Goal: Task Accomplishment & Management: Complete application form

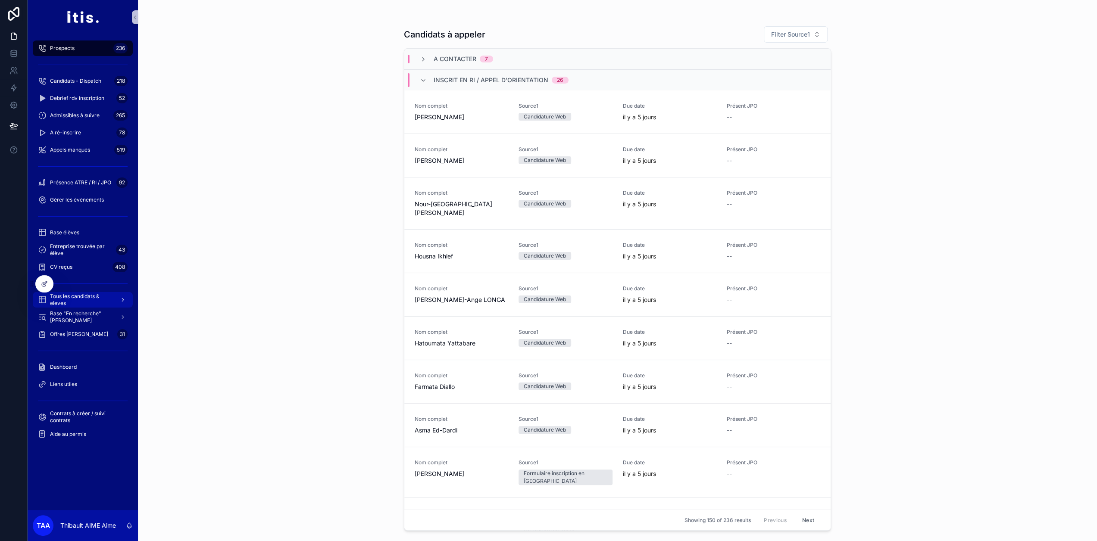
click at [80, 298] on span "Tous les candidats & eleves" at bounding box center [81, 300] width 63 height 14
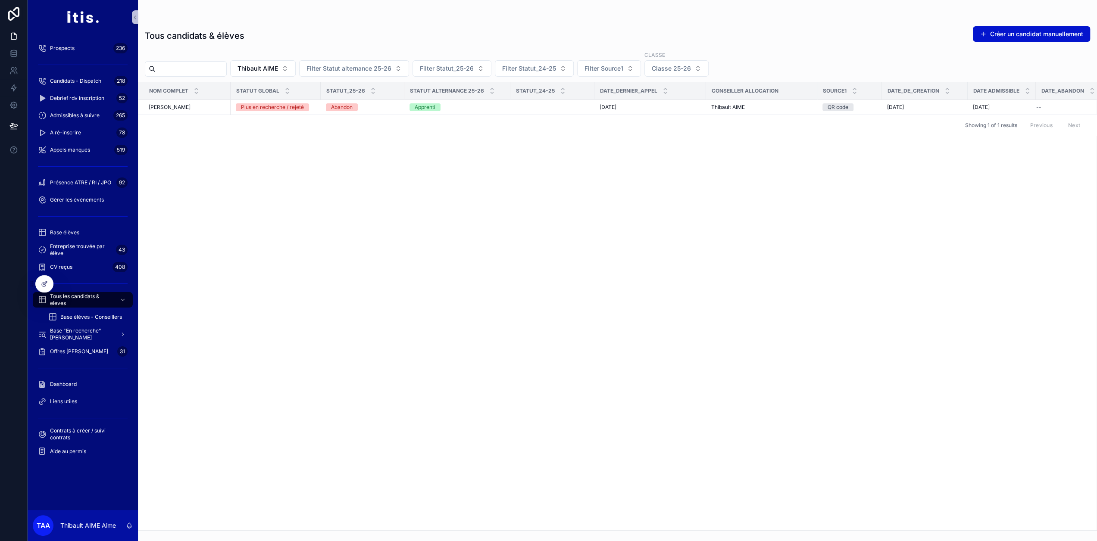
click at [219, 71] on input "scrollable content" at bounding box center [191, 69] width 71 height 12
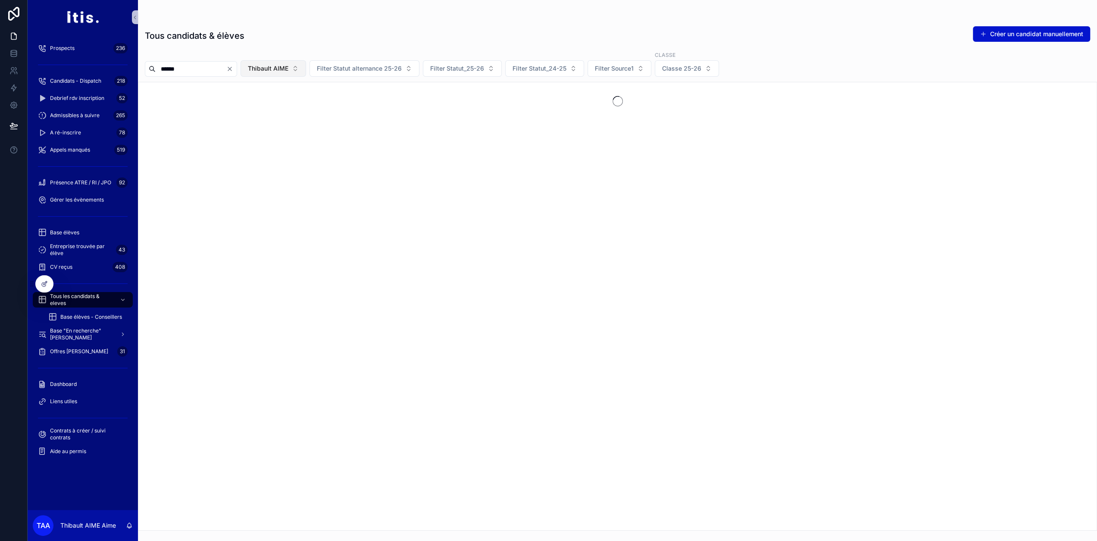
type input "******"
click at [281, 66] on span "Thibault AIME" at bounding box center [268, 68] width 41 height 9
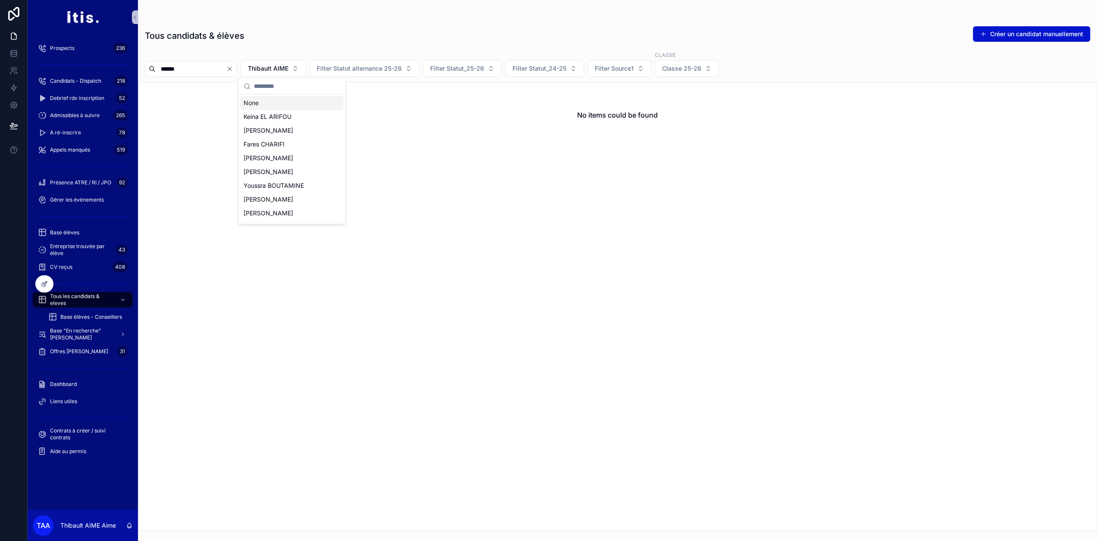
click at [273, 103] on div "None" at bounding box center [291, 103] width 103 height 14
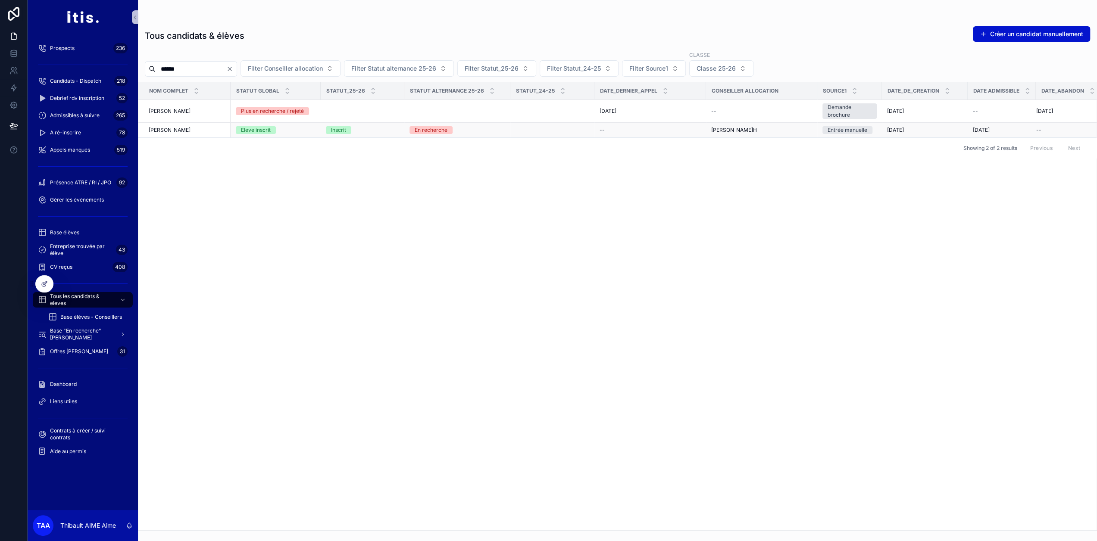
click at [214, 133] on td "[PERSON_NAME]" at bounding box center [184, 130] width 92 height 15
click at [217, 131] on div "[PERSON_NAME]" at bounding box center [187, 130] width 77 height 7
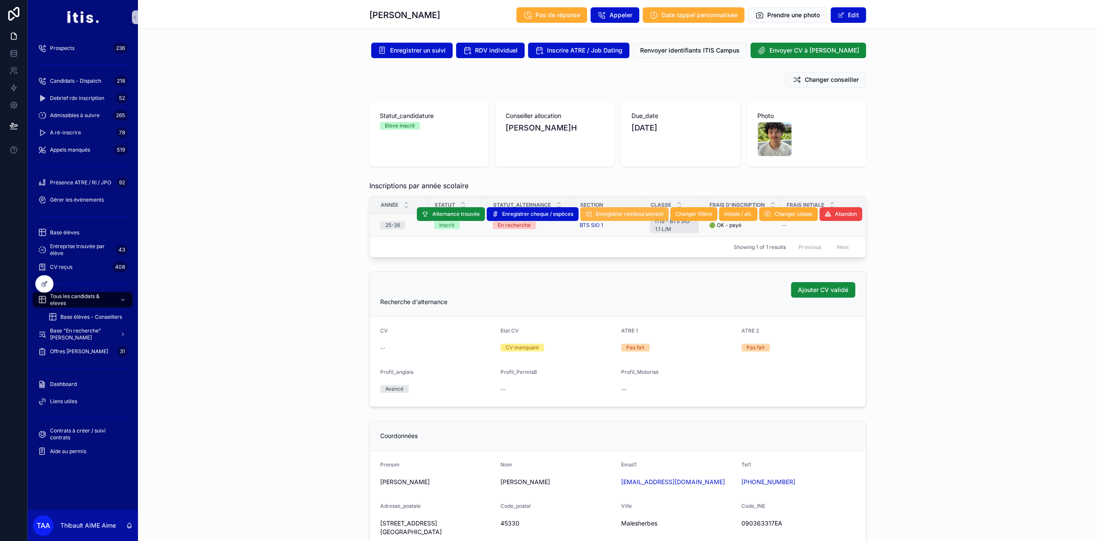
click at [616, 215] on span "Enregistrer remboursement" at bounding box center [630, 214] width 68 height 7
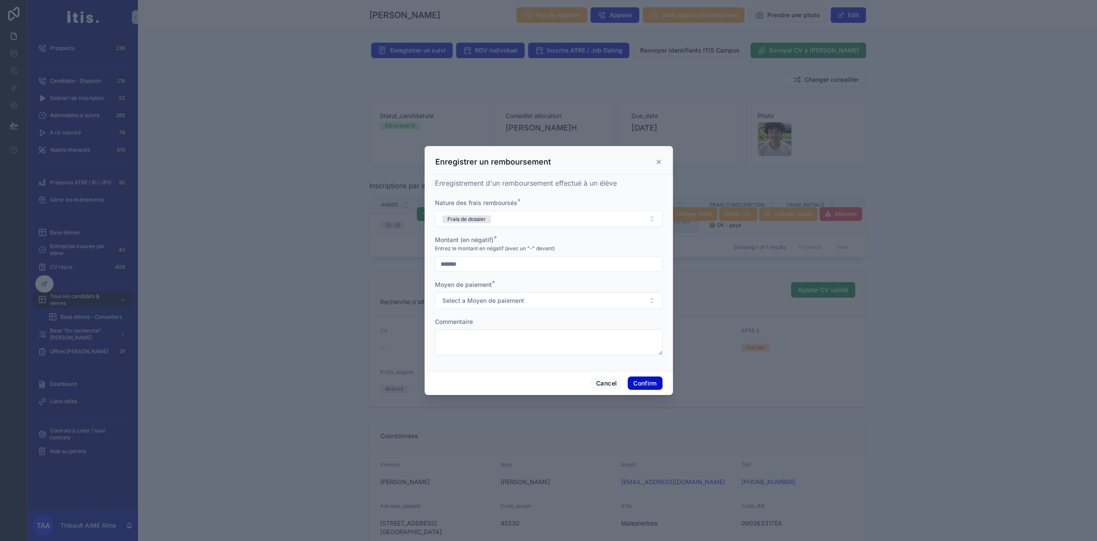
drag, startPoint x: 481, startPoint y: 272, endPoint x: 440, endPoint y: 277, distance: 41.2
click at [440, 277] on form "Nature des frais remboursés * Frais de dossier [PERSON_NAME] (en négatif) * Ent…" at bounding box center [549, 282] width 228 height 166
type input "*******"
click at [492, 304] on span "Select a Moyen de paiement" at bounding box center [483, 301] width 82 height 9
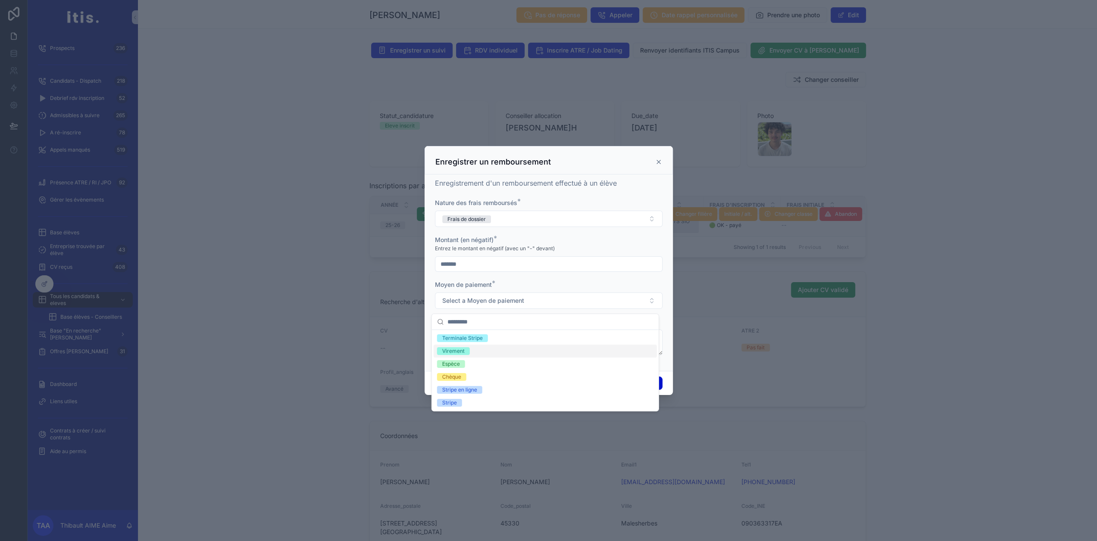
click at [482, 351] on div "Virement" at bounding box center [545, 351] width 223 height 13
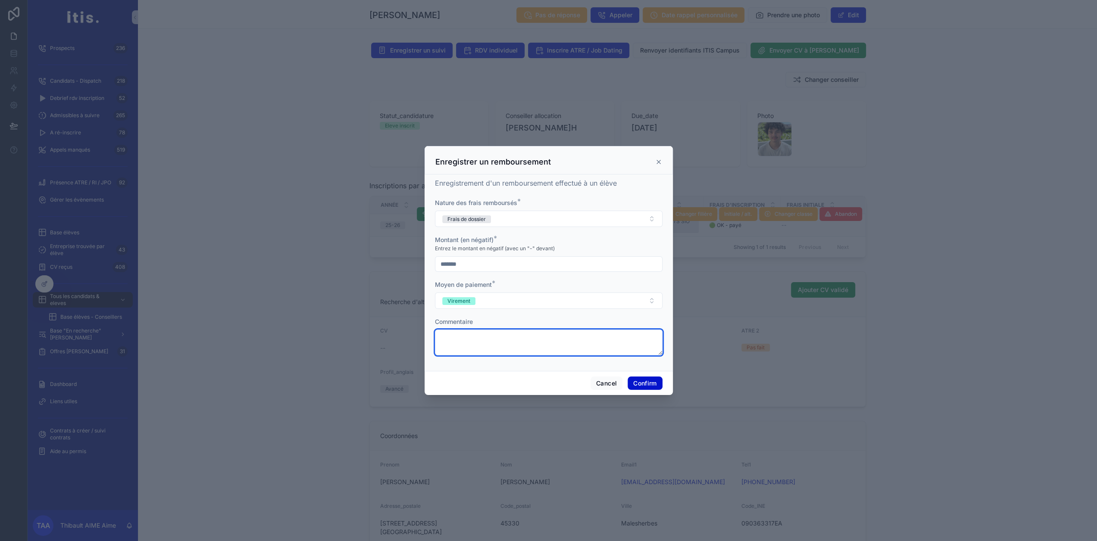
click at [579, 338] on textarea at bounding box center [549, 343] width 228 height 26
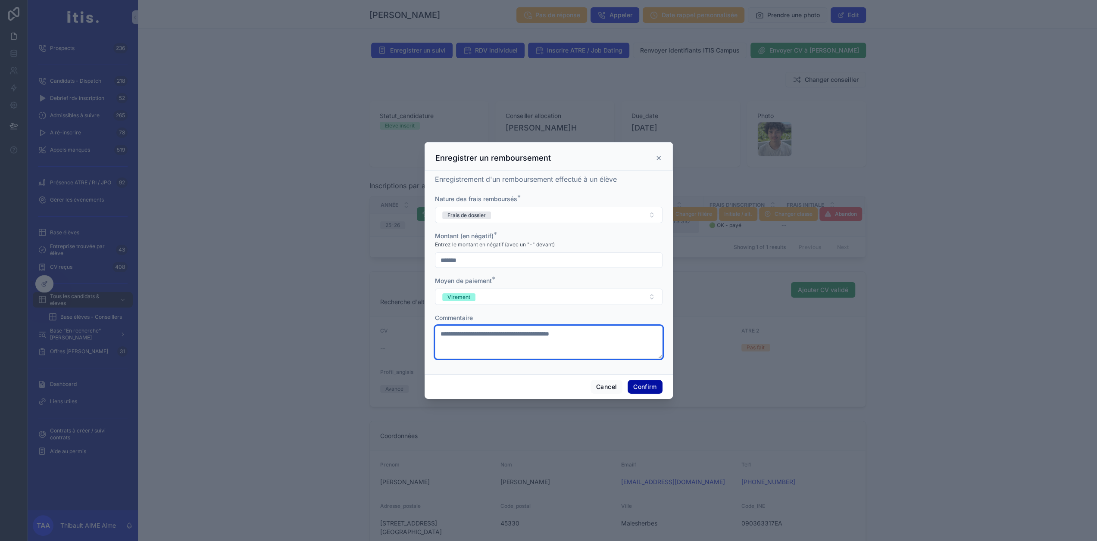
type textarea "**********"
click at [636, 391] on button "Confirm" at bounding box center [645, 387] width 34 height 14
